Goal: Information Seeking & Learning: Find specific fact

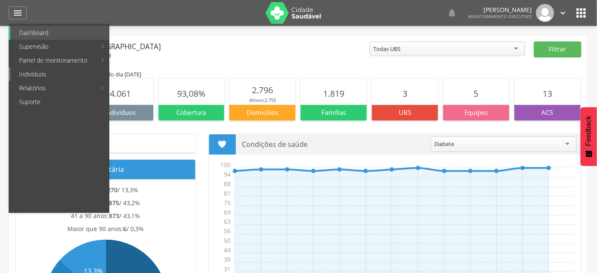
click at [47, 74] on link "Indivíduos" at bounding box center [59, 74] width 98 height 14
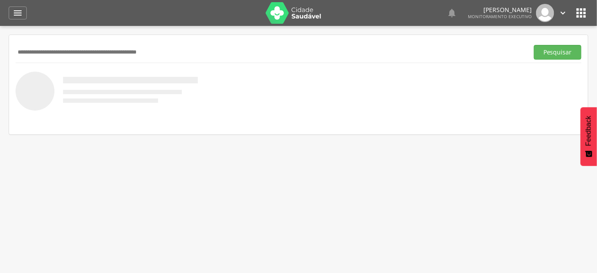
click at [53, 54] on input "text" at bounding box center [270, 52] width 509 height 15
type input "**********"
click at [533, 45] on button "Pesquisar" at bounding box center [556, 52] width 47 height 15
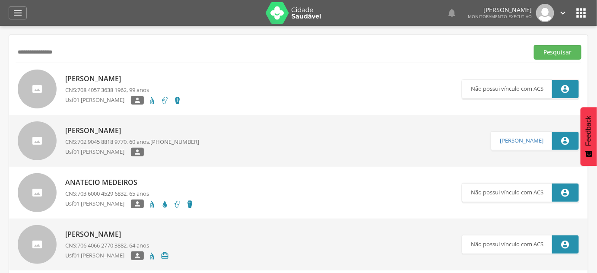
click at [118, 139] on span "702 9045 8818 9770" at bounding box center [101, 142] width 49 height 8
type input "**********"
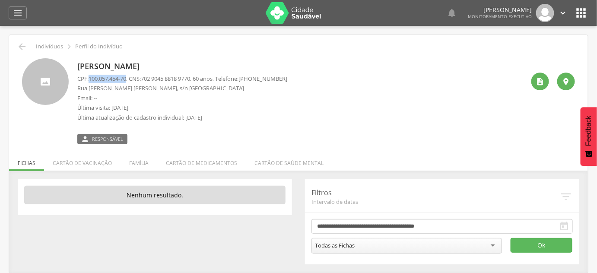
drag, startPoint x: 89, startPoint y: 76, endPoint x: 129, endPoint y: 80, distance: 39.9
click at [126, 80] on span "100.057.454-70" at bounding box center [107, 79] width 38 height 8
copy span "100.057.454-70"
click at [120, 63] on p "[PERSON_NAME]" at bounding box center [182, 66] width 210 height 11
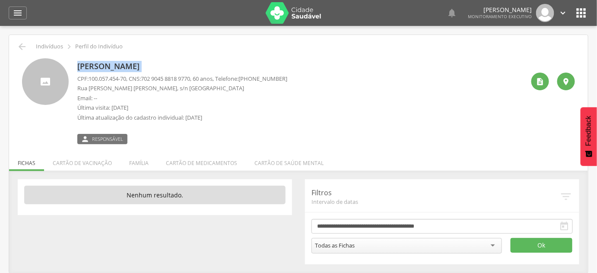
click at [120, 63] on p "[PERSON_NAME]" at bounding box center [182, 66] width 210 height 11
copy div "[PERSON_NAME]"
drag, startPoint x: 146, startPoint y: 79, endPoint x: 198, endPoint y: 76, distance: 51.4
click at [190, 76] on span "702 9045 8818 9770" at bounding box center [165, 79] width 49 height 8
copy span "702 9045 8818 9770"
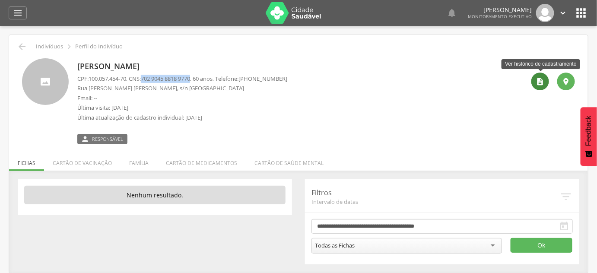
click at [538, 85] on icon "" at bounding box center [540, 81] width 9 height 9
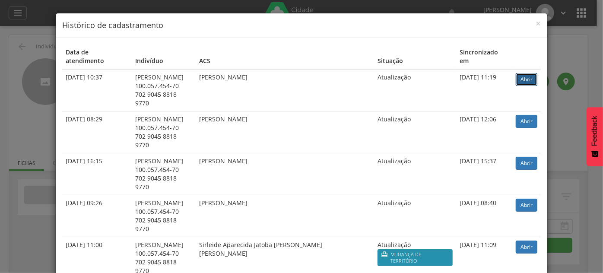
click at [524, 74] on link "Abrir" at bounding box center [526, 79] width 22 height 13
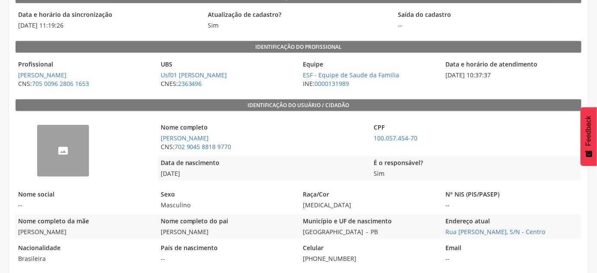
scroll to position [117, 0]
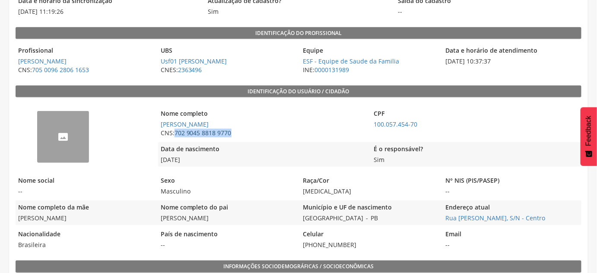
drag, startPoint x: 244, startPoint y: 134, endPoint x: 176, endPoint y: 132, distance: 67.8
click at [176, 132] on span "CNS: 702 9045 8818 9770" at bounding box center [262, 133] width 209 height 9
copy link "702 9045 8818 9770"
drag, startPoint x: 377, startPoint y: 220, endPoint x: 303, endPoint y: 216, distance: 73.5
click at [303, 216] on div "Município e UF de nascimento São João do Tigre - PB" at bounding box center [369, 212] width 138 height 25
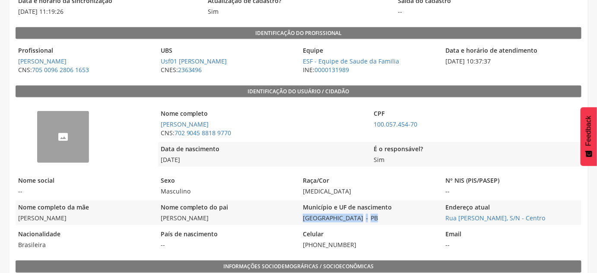
copy div "São João do Tigre - [GEOGRAPHIC_DATA]"
drag, startPoint x: 441, startPoint y: 218, endPoint x: 548, endPoint y: 218, distance: 106.6
click at [548, 218] on div "Nome completo da mãe Amélia Nina de Souza Nome completo do pai José Venâncio de…" at bounding box center [298, 212] width 565 height 25
copy link "Rua Jose Tutu Sobrinho, S/N - Centro"
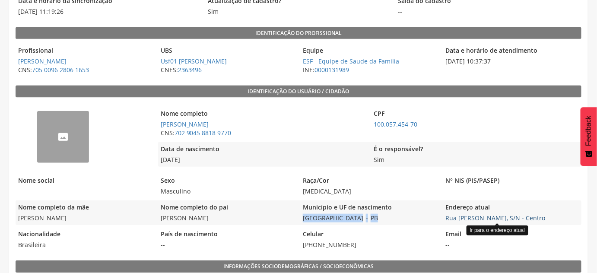
click at [487, 218] on link "Rua Jose Tutu Sobrinho, S/N - Centro" at bounding box center [495, 218] width 100 height 8
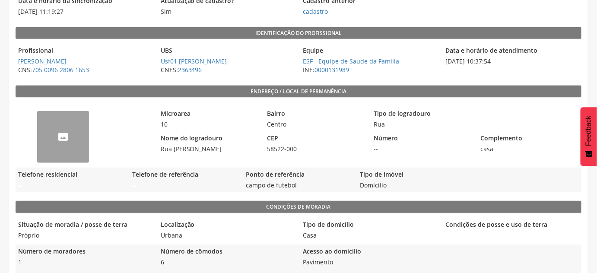
scroll to position [142, 0]
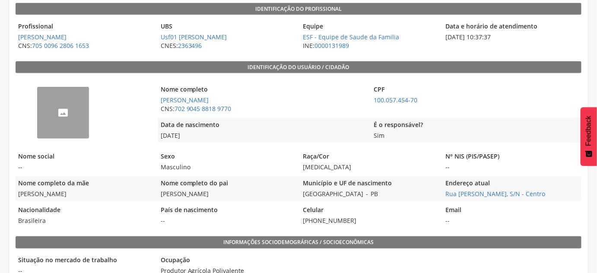
click at [490, 205] on legend "Email" at bounding box center [511, 210] width 138 height 10
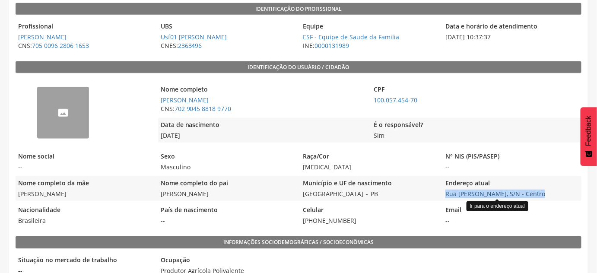
drag, startPoint x: 566, startPoint y: 187, endPoint x: 531, endPoint y: 193, distance: 35.1
click at [531, 193] on div "Endereço atual Rua Jose Tutu Sobrinho, S/N - Centro Ir para o endereço atual" at bounding box center [511, 188] width 138 height 25
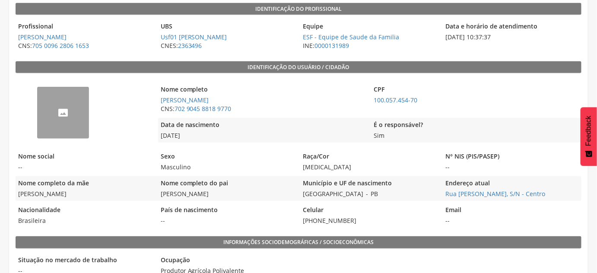
click at [549, 193] on span "Rua Jose Tutu Sobrinho, S/N - Centro Ir para o endereço atual" at bounding box center [511, 193] width 138 height 9
drag, startPoint x: 555, startPoint y: 193, endPoint x: 446, endPoint y: 196, distance: 108.8
click at [446, 196] on span "Rua Jose Tutu Sobrinho, S/N - Centro Ir para o endereço atual" at bounding box center [511, 193] width 138 height 9
copy link "Rua Jose Tutu Sobrinho, S/N - Centro"
